Goal: Information Seeking & Learning: Learn about a topic

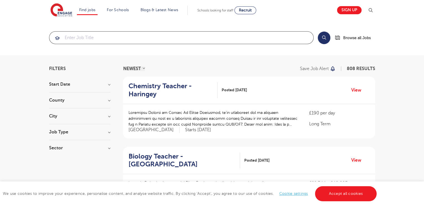
click at [93, 40] on input "search" at bounding box center [181, 38] width 264 height 12
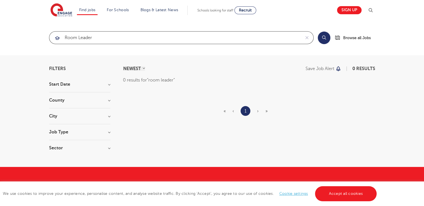
type input "room leader"
click button "Submit" at bounding box center [0, 0] width 0 height 0
click at [324, 38] on button "Search" at bounding box center [324, 38] width 13 height 13
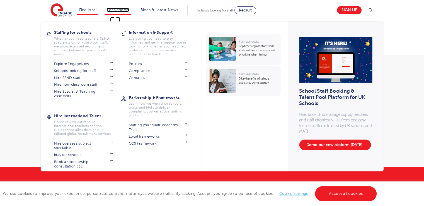
click at [115, 10] on link "For Schools" at bounding box center [118, 10] width 22 height 4
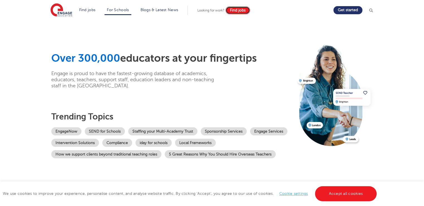
click at [233, 9] on link "Find jobs" at bounding box center [238, 10] width 25 height 8
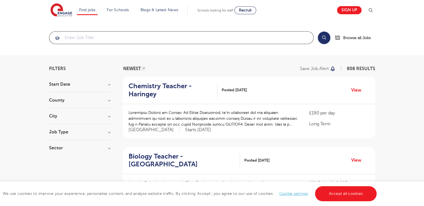
click at [89, 36] on input "search" at bounding box center [181, 38] width 264 height 12
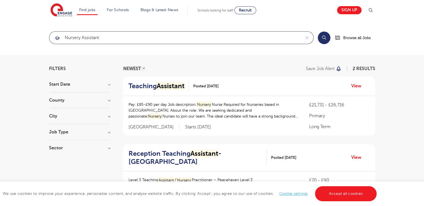
type input "nursery assistant"
click button "Submit" at bounding box center [0, 0] width 0 height 0
